Goal: Task Accomplishment & Management: Manage account settings

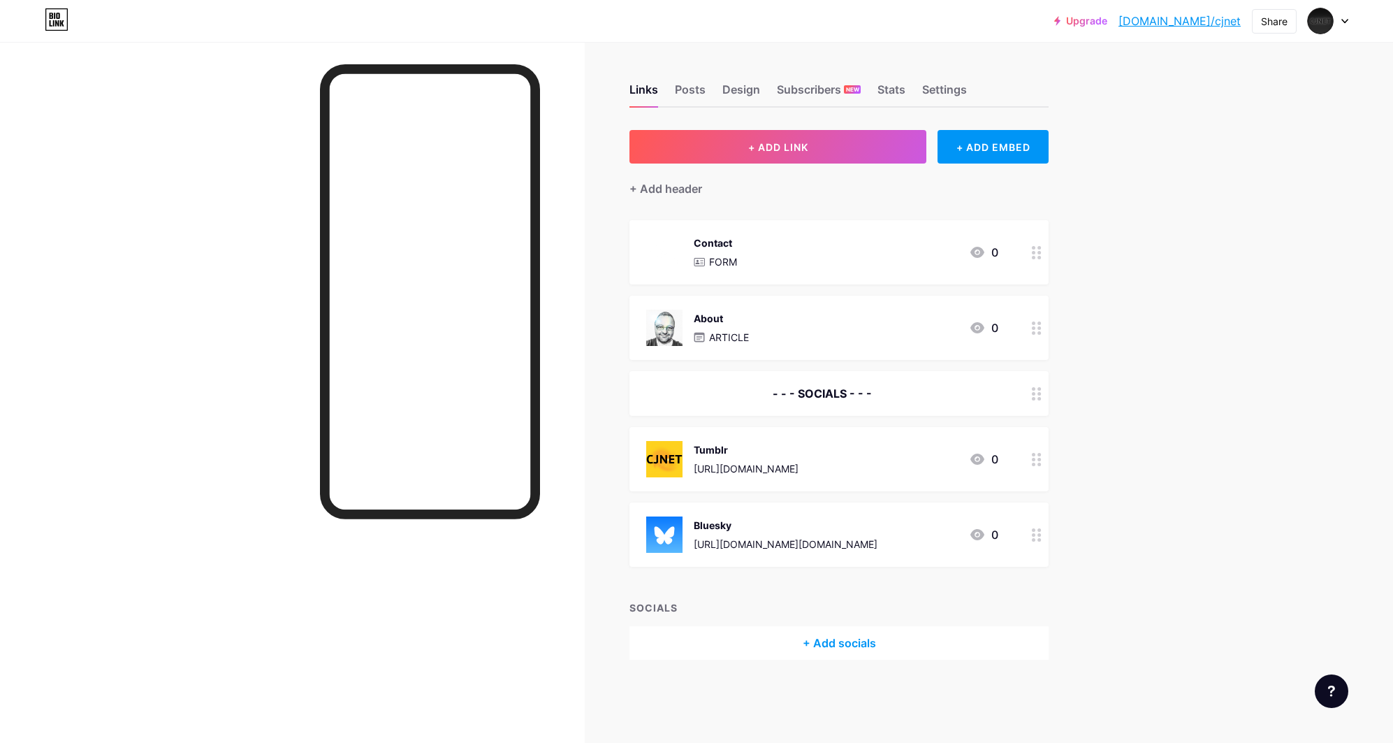
click at [1344, 26] on div at bounding box center [1328, 20] width 41 height 25
click at [1225, 159] on link "Account settings" at bounding box center [1260, 159] width 173 height 38
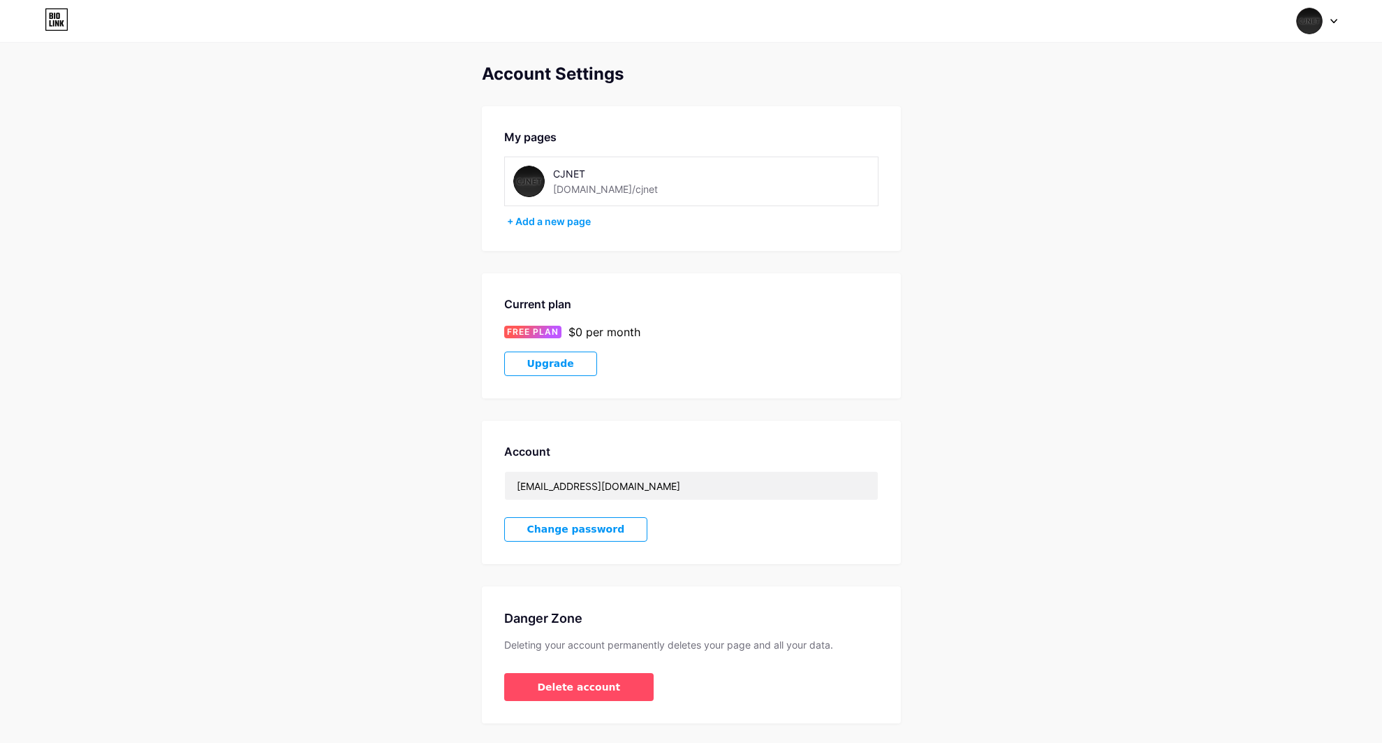
scroll to position [10, 0]
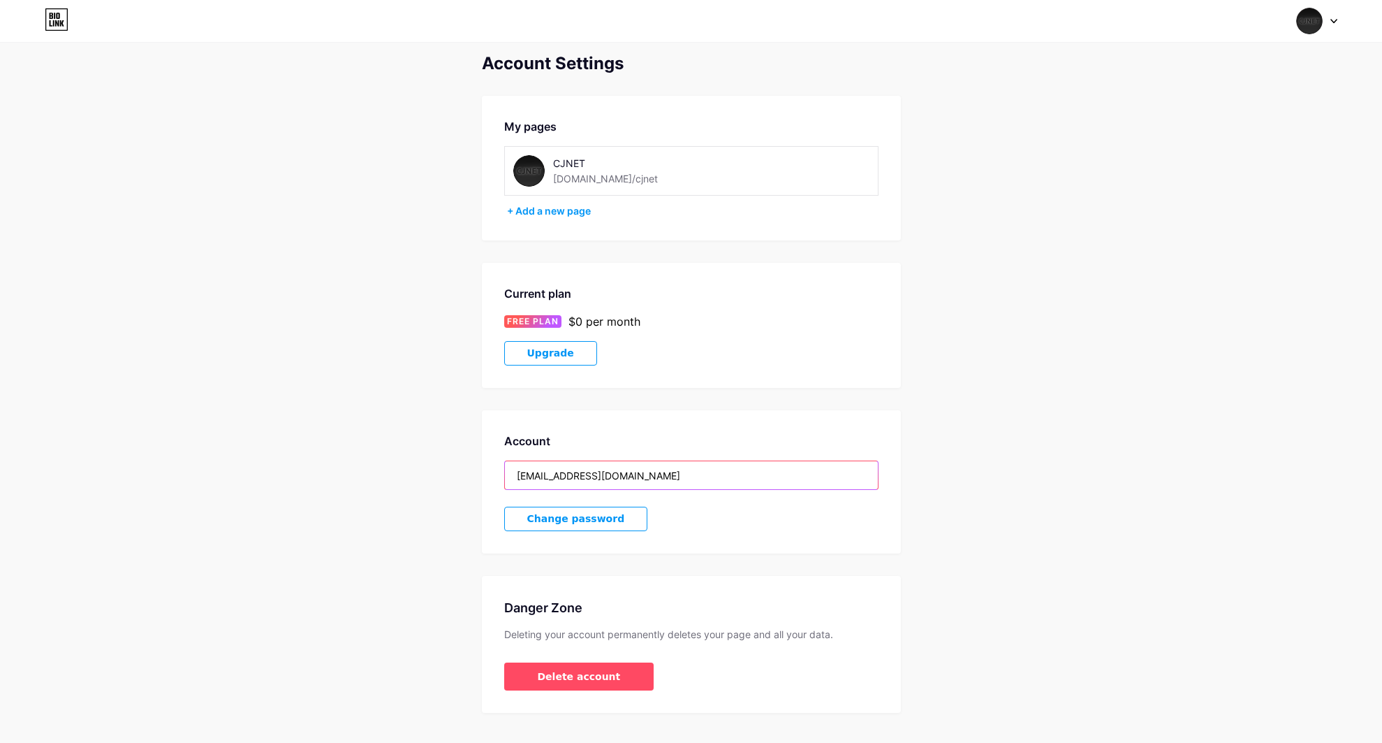
drag, startPoint x: 620, startPoint y: 476, endPoint x: 474, endPoint y: 466, distance: 146.4
click at [474, 466] on div "Account Settings My pages CJNET [DOMAIN_NAME]/cjnet + Add a new page Current pl…" at bounding box center [691, 383] width 1382 height 659
paste input "jnet25"
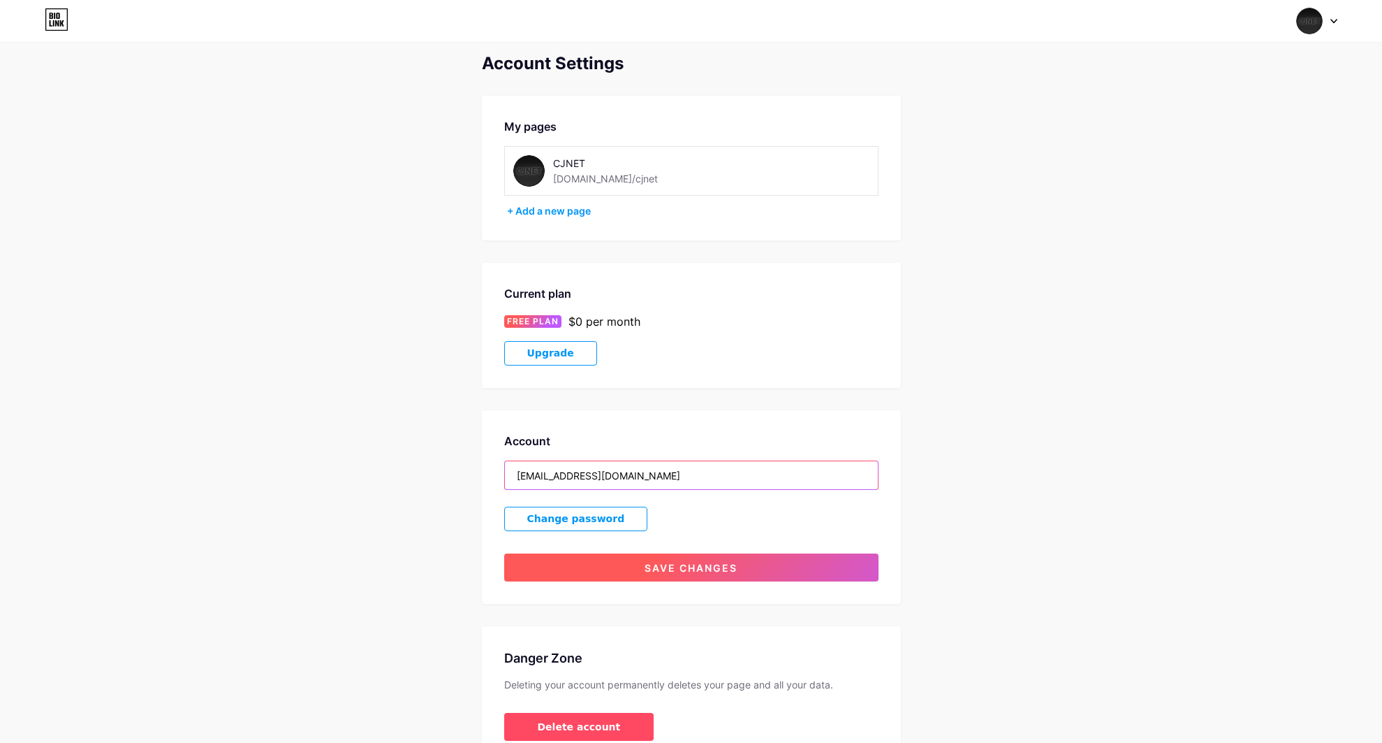
type input "[EMAIL_ADDRESS][DOMAIN_NAME]"
click at [696, 564] on span "Save changes" at bounding box center [691, 568] width 93 height 12
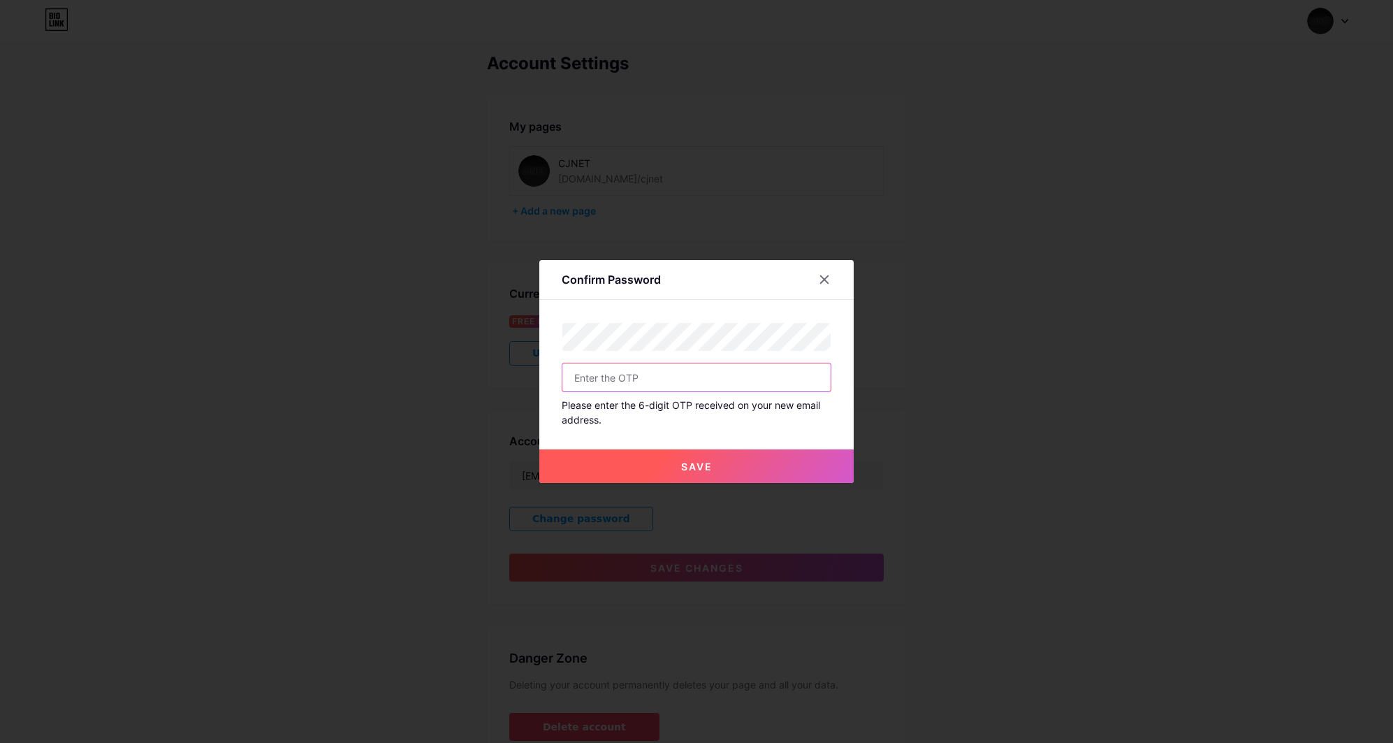
type input "cm24"
drag, startPoint x: 604, startPoint y: 381, endPoint x: 552, endPoint y: 377, distance: 52.5
type input "135241"
click at [687, 472] on span "Save" at bounding box center [696, 466] width 31 height 12
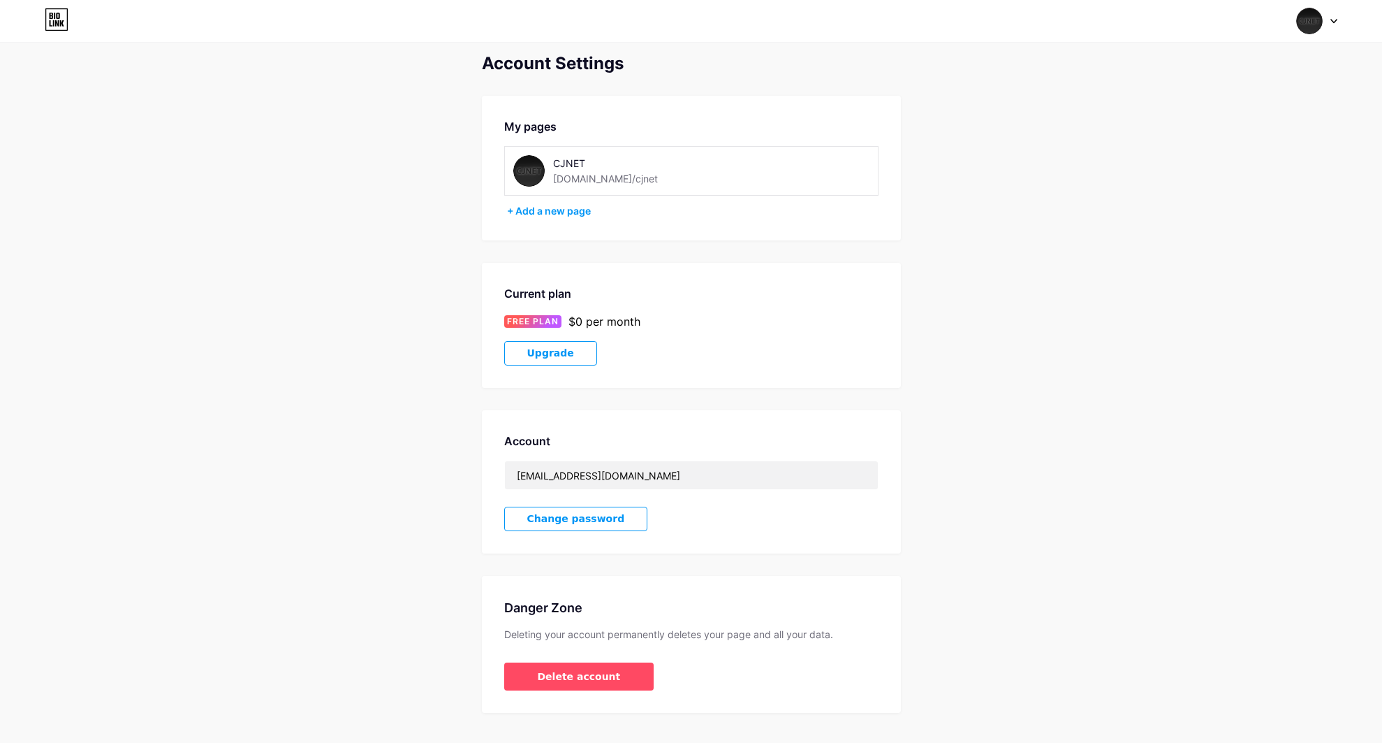
click at [1338, 20] on div "Switch accounts CJNET [DOMAIN_NAME]/cjnet + Add a new page Dashboard Logout" at bounding box center [691, 20] width 1382 height 25
click at [1314, 24] on img at bounding box center [1310, 21] width 27 height 27
click at [1218, 93] on div "[DOMAIN_NAME]/cjnet" at bounding box center [1255, 97] width 103 height 11
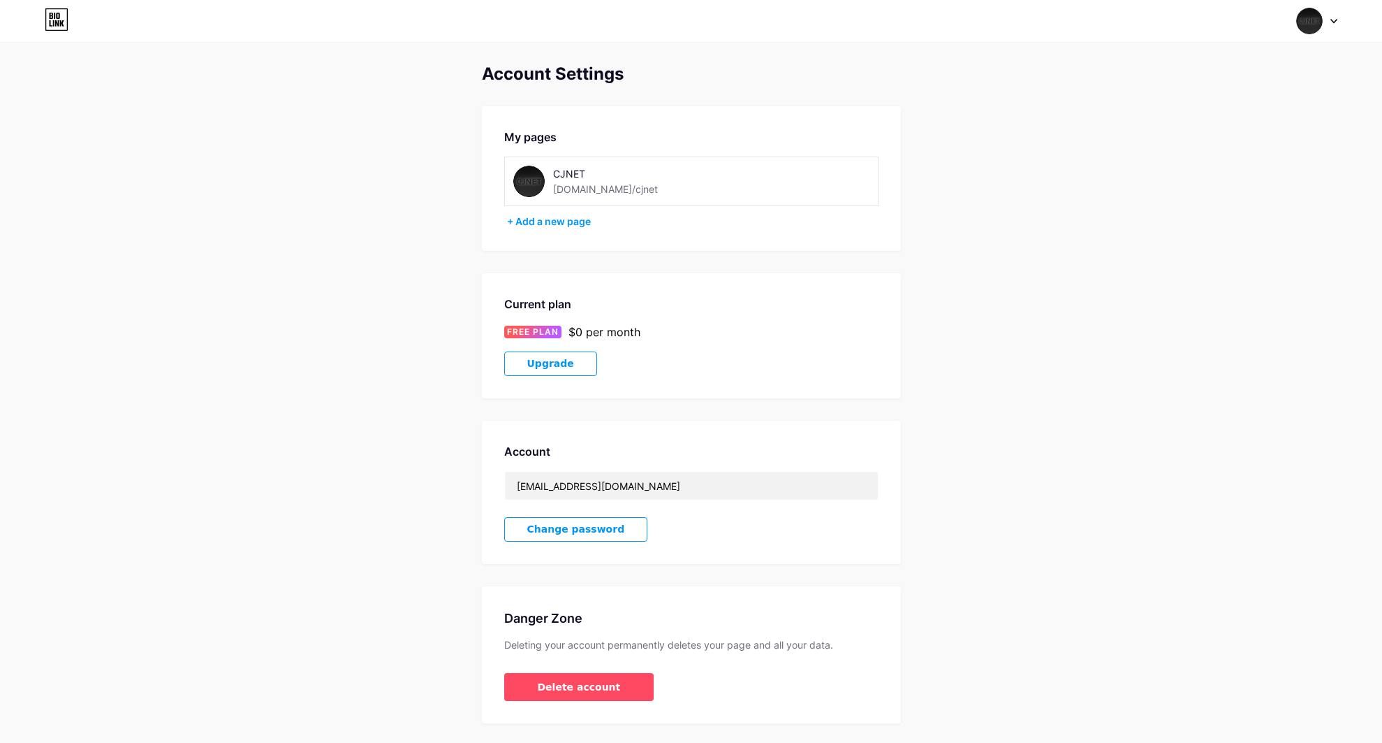
click at [54, 18] on icon at bounding box center [54, 16] width 1 height 6
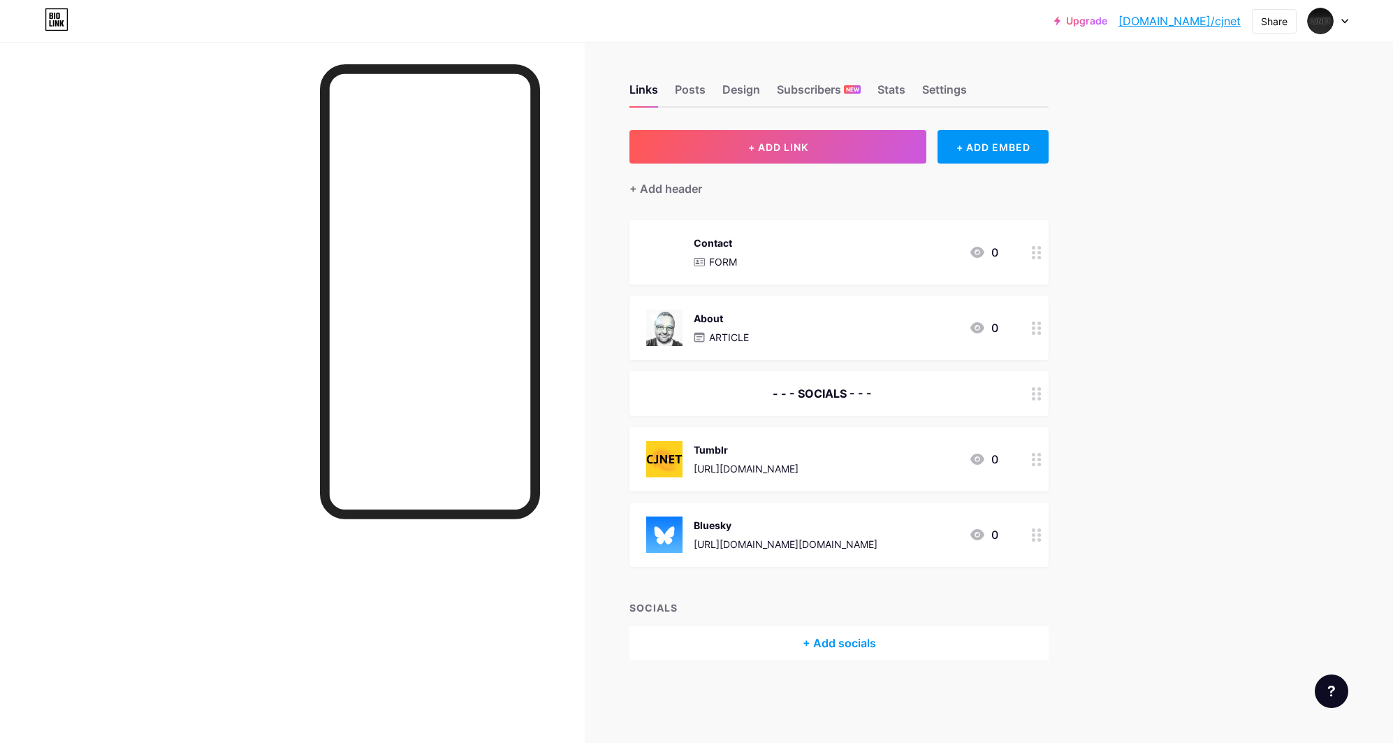
click at [785, 244] on div "Contact FORM 0" at bounding box center [822, 252] width 352 height 36
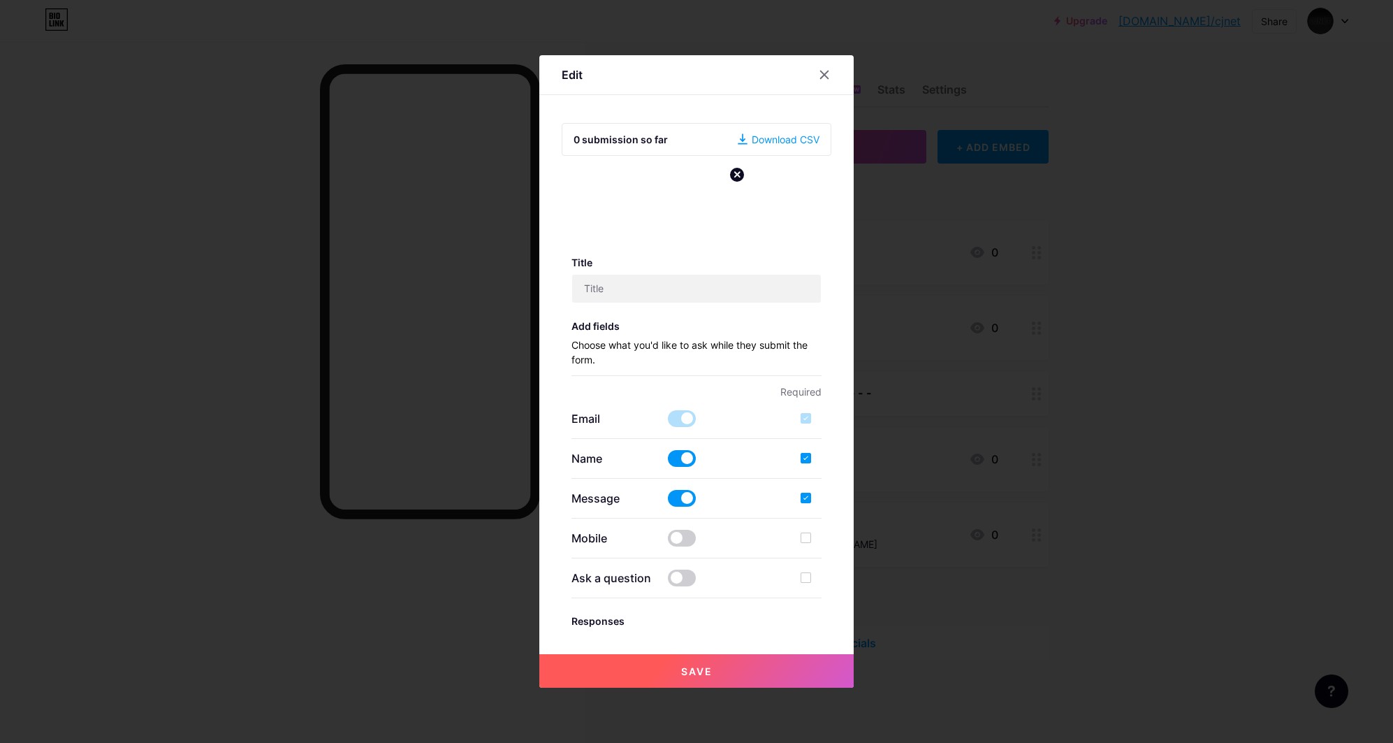
type input "Contact"
checkbox input "true"
type input "[EMAIL_ADDRESS][DOMAIN_NAME]"
type input "Contact via bio.link/cm24"
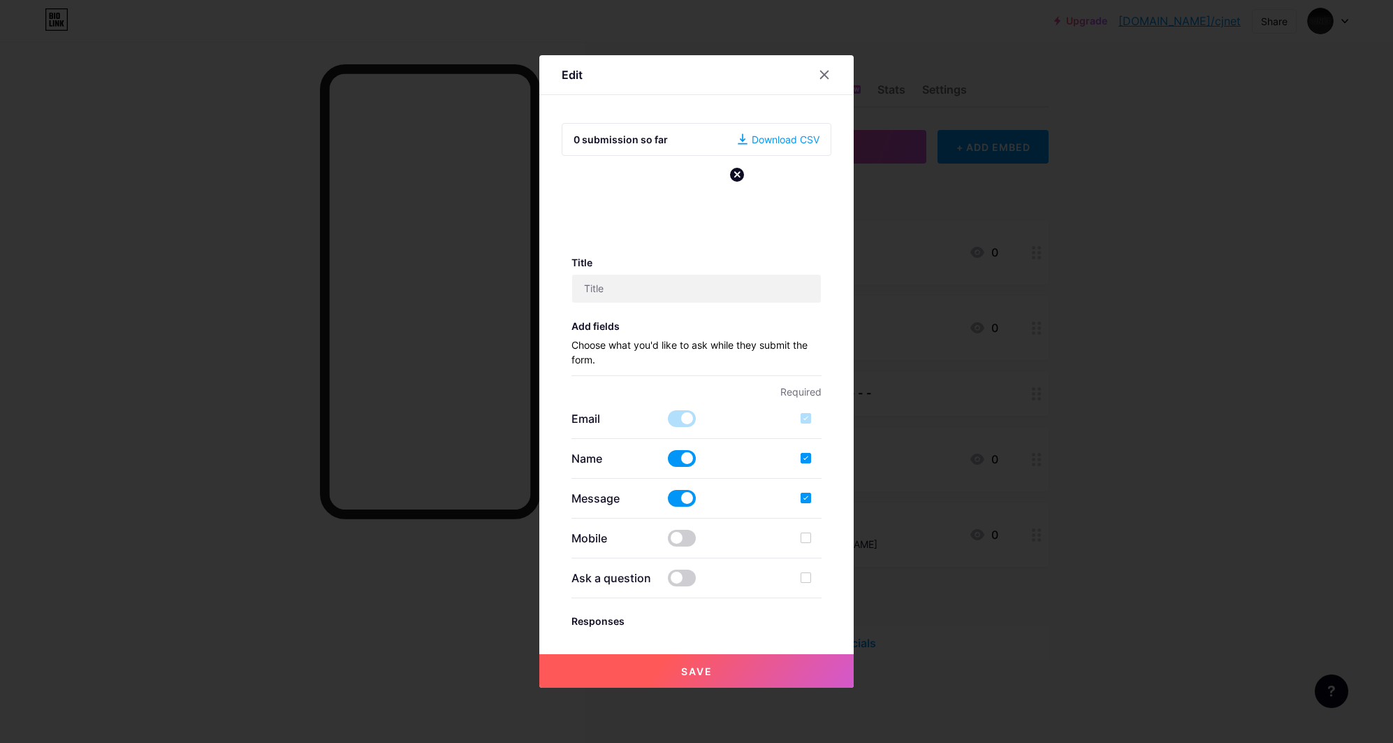
type textarea "Thanks."
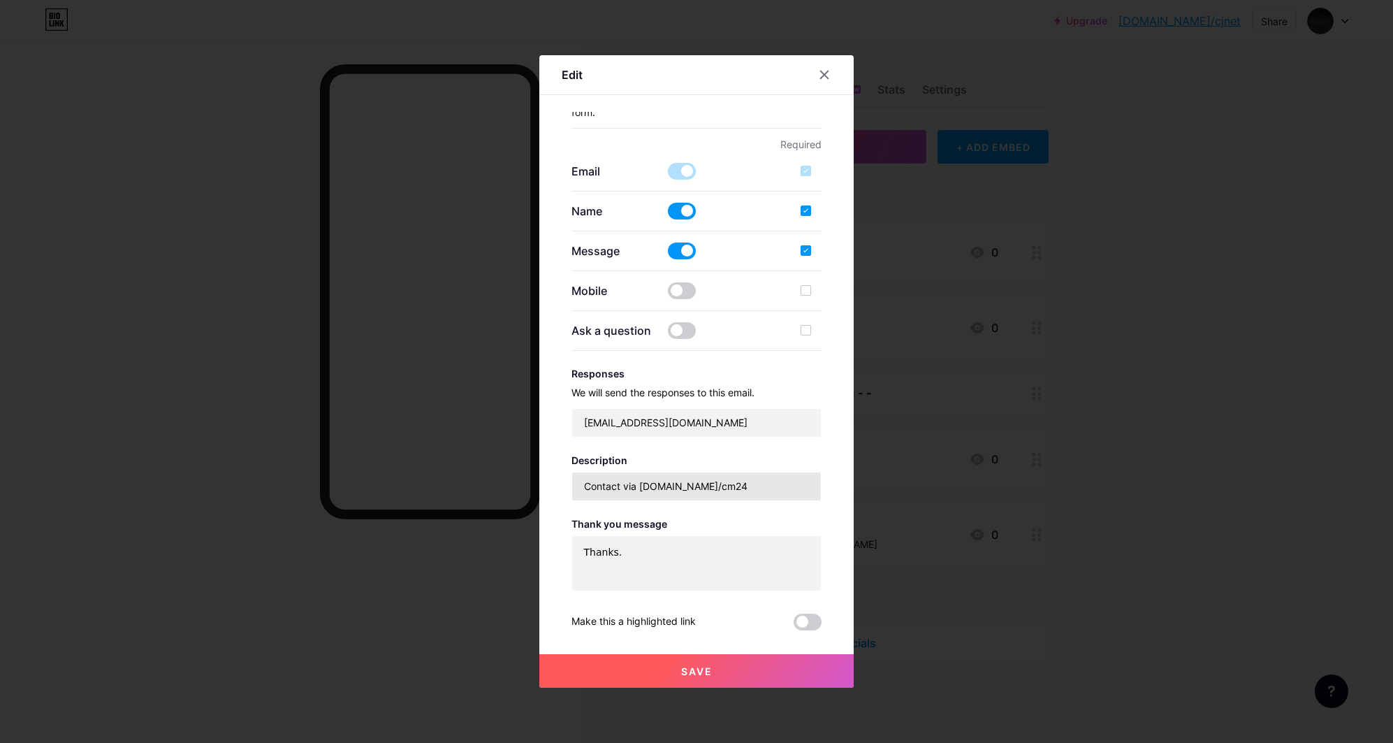
scroll to position [285, 0]
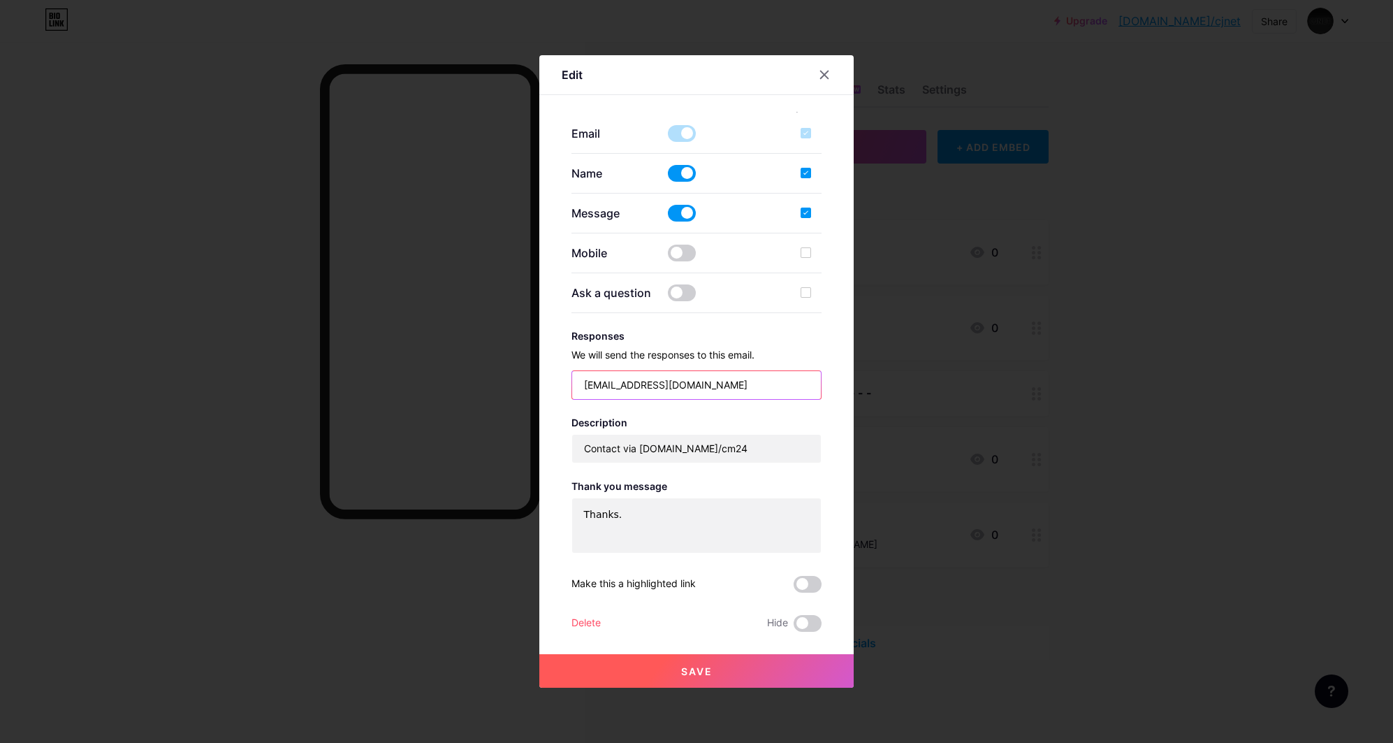
click at [615, 386] on input "[EMAIL_ADDRESS][DOMAIN_NAME]" at bounding box center [696, 385] width 249 height 28
drag, startPoint x: 689, startPoint y: 384, endPoint x: 567, endPoint y: 380, distance: 122.3
click at [572, 380] on input "[EMAIL_ADDRESS][DOMAIN_NAME]" at bounding box center [696, 385] width 249 height 28
paste input "jnet25"
type input "[EMAIL_ADDRESS][DOMAIN_NAME]"
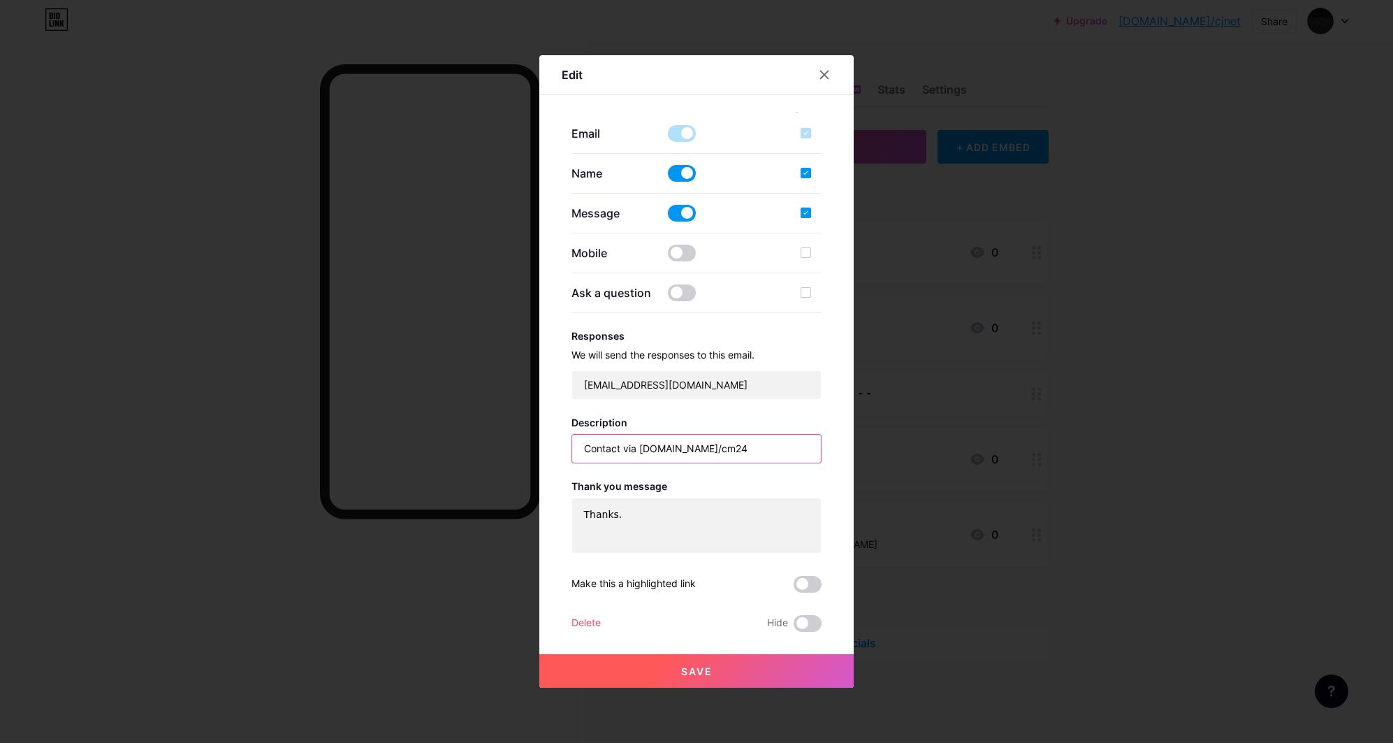
click at [720, 448] on input "Contact via bio.link/cm24" at bounding box center [696, 449] width 249 height 28
type input "Contact via bio.link/cjnet"
click at [687, 671] on span "Save" at bounding box center [696, 671] width 31 height 12
